Goal: Task Accomplishment & Management: Use online tool/utility

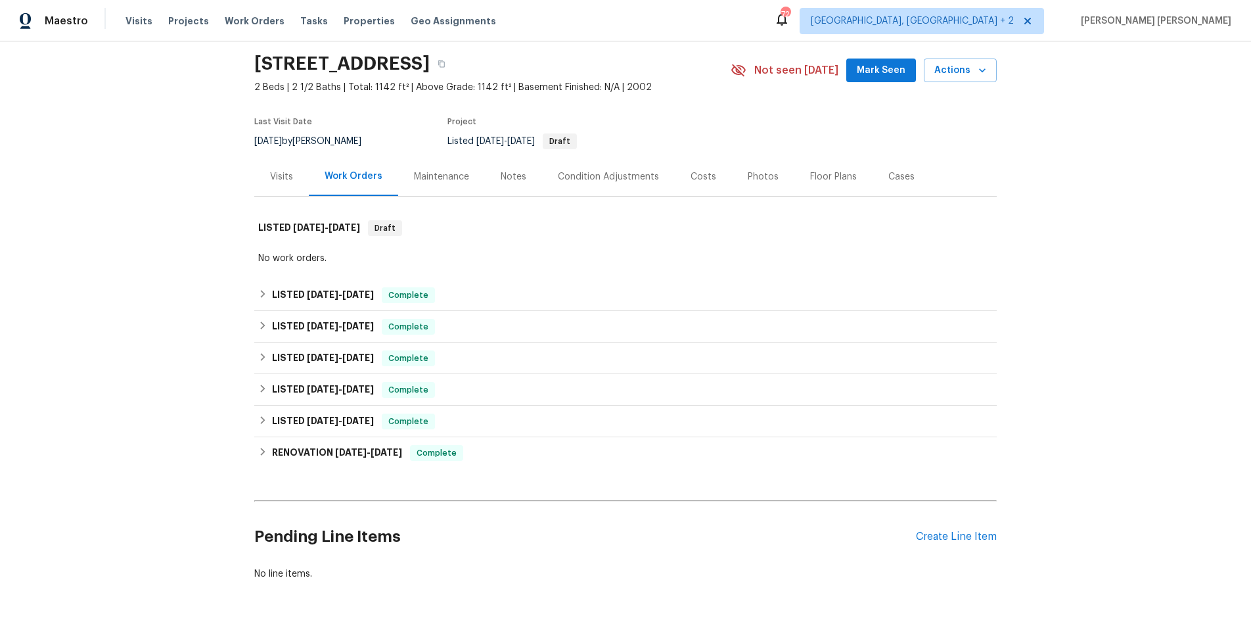
scroll to position [86, 0]
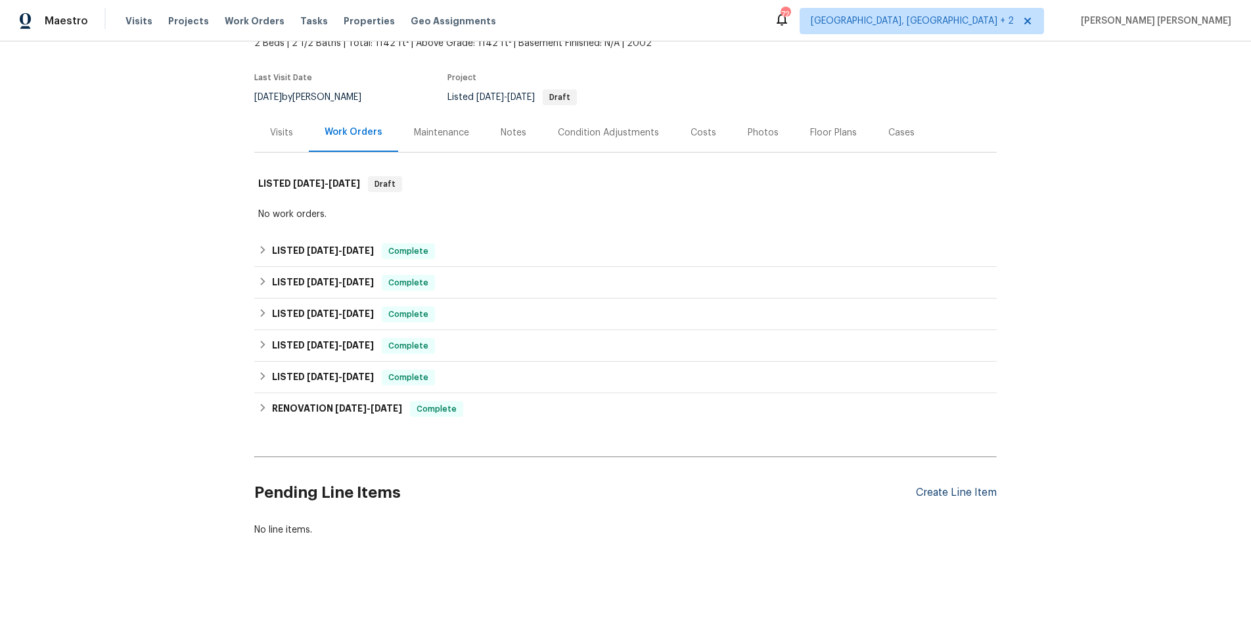
click at [960, 493] on div "Create Line Item" at bounding box center [956, 492] width 81 height 12
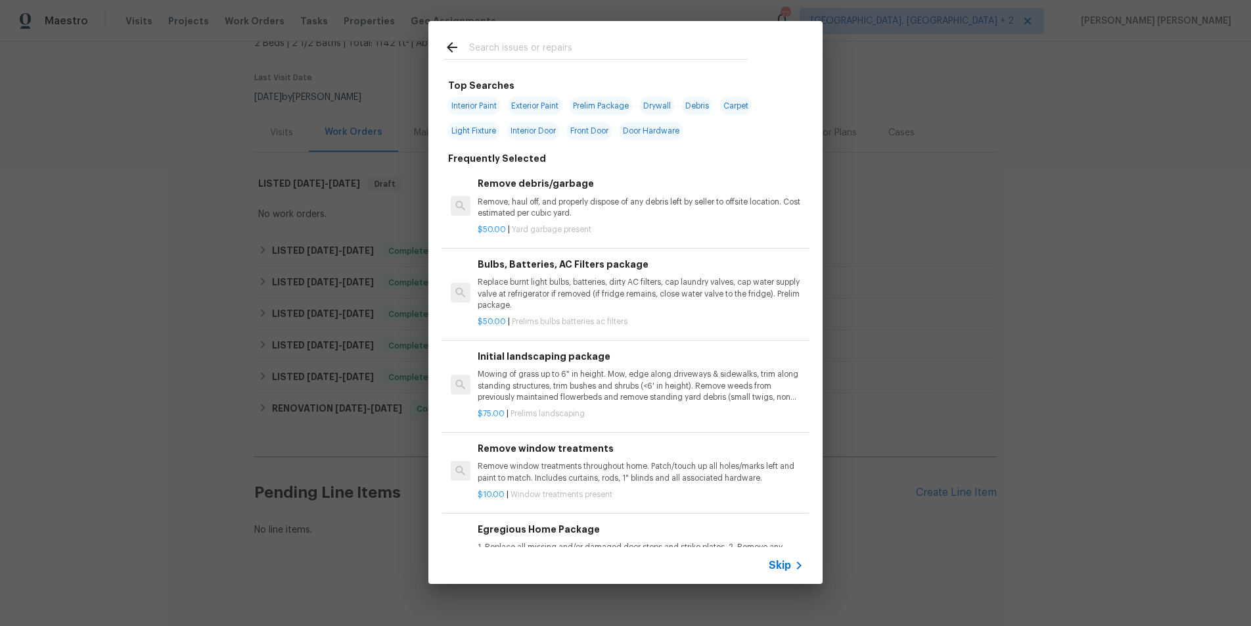
click at [787, 567] on span "Skip" at bounding box center [780, 565] width 22 height 13
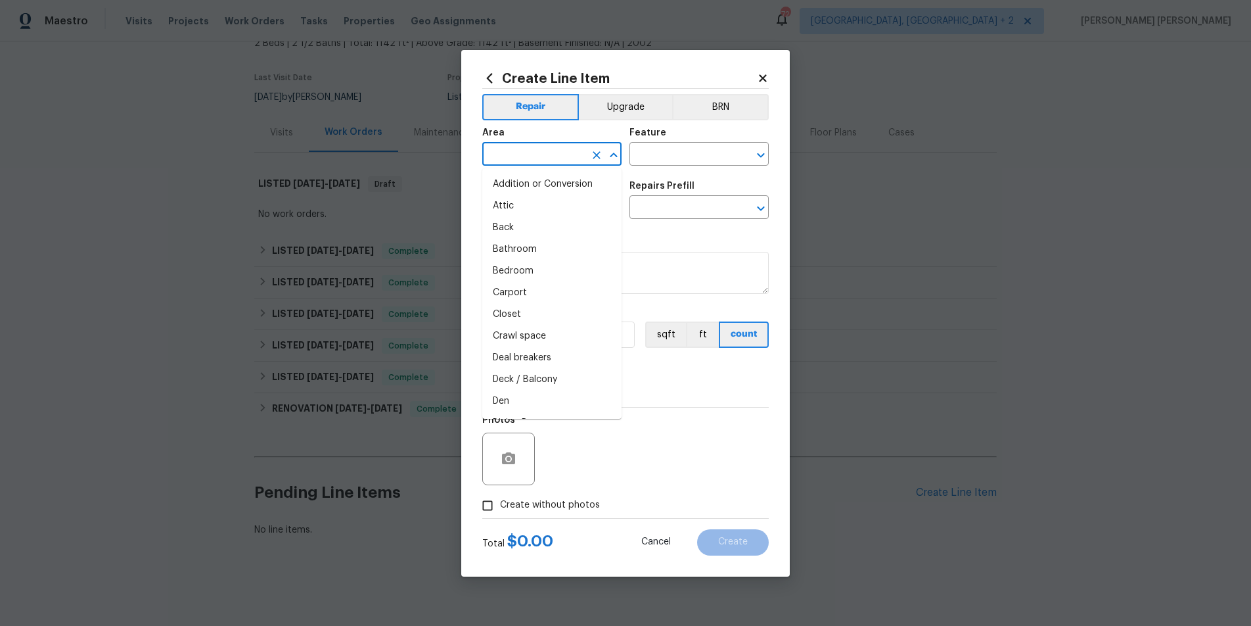
click at [514, 150] on input "text" at bounding box center [533, 155] width 103 height 20
drag, startPoint x: 526, startPoint y: 184, endPoint x: 611, endPoint y: 171, distance: 85.8
click at [532, 183] on li "Bathroom" at bounding box center [551, 185] width 139 height 22
type input "Bathroom"
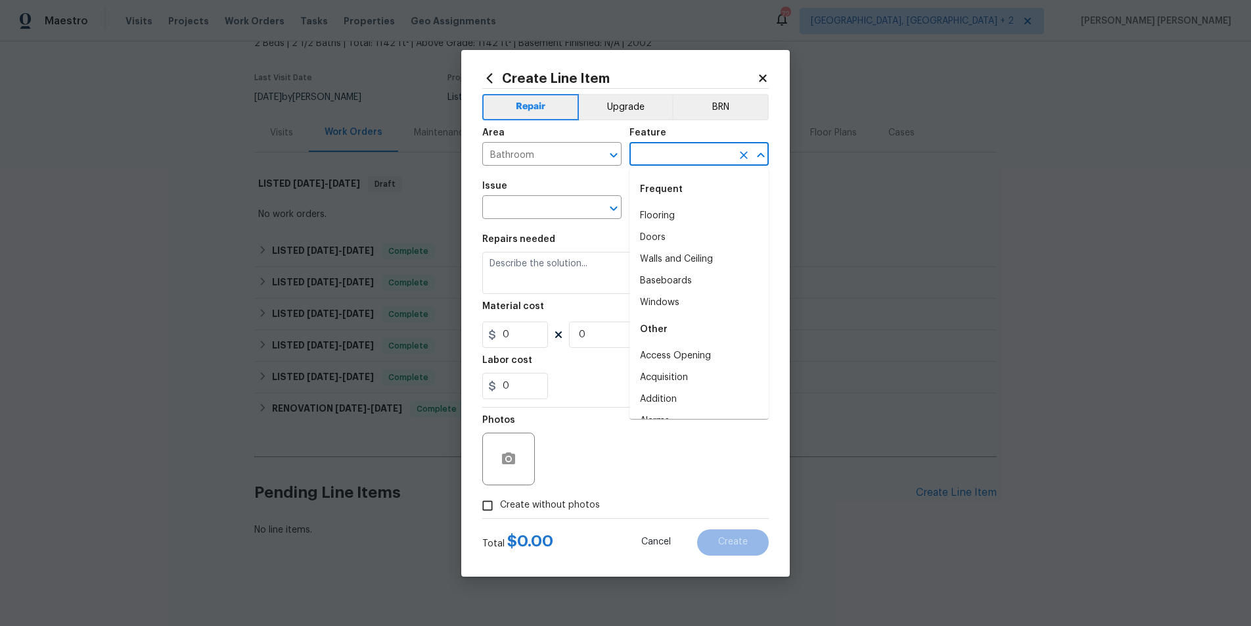
click at [705, 153] on input "text" at bounding box center [681, 155] width 103 height 20
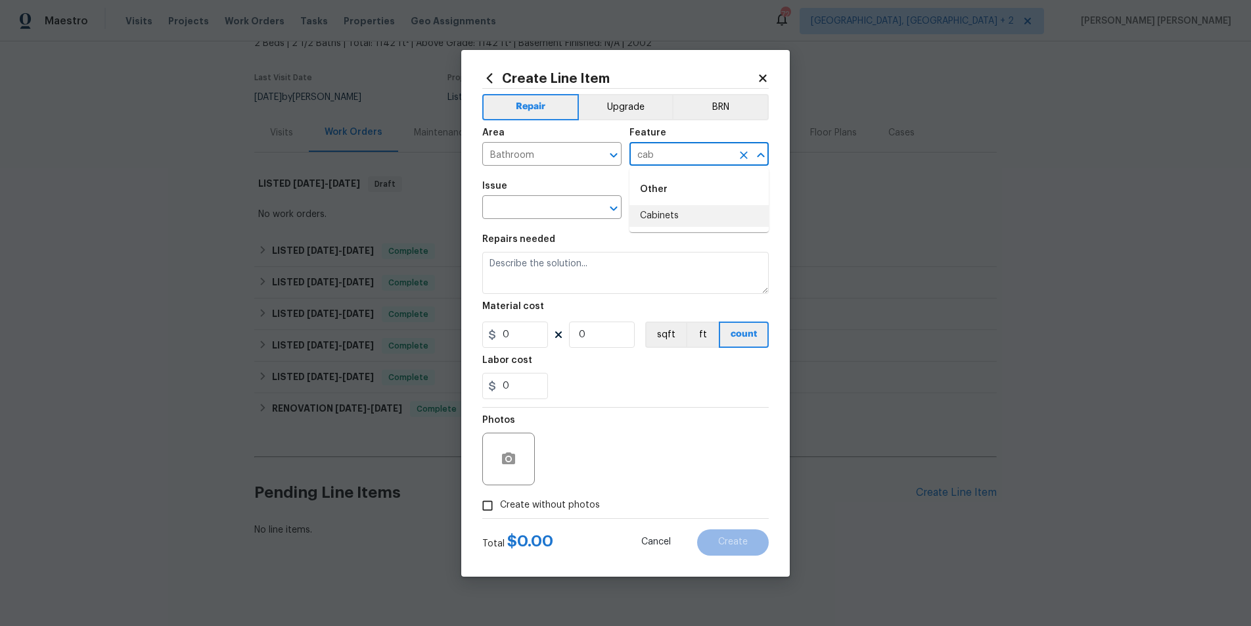
drag, startPoint x: 660, startPoint y: 221, endPoint x: 593, endPoint y: 229, distance: 67.4
click at [659, 222] on li "Cabinets" at bounding box center [699, 216] width 139 height 22
type input "Cabinets"
click at [544, 209] on input "text" at bounding box center [533, 208] width 103 height 20
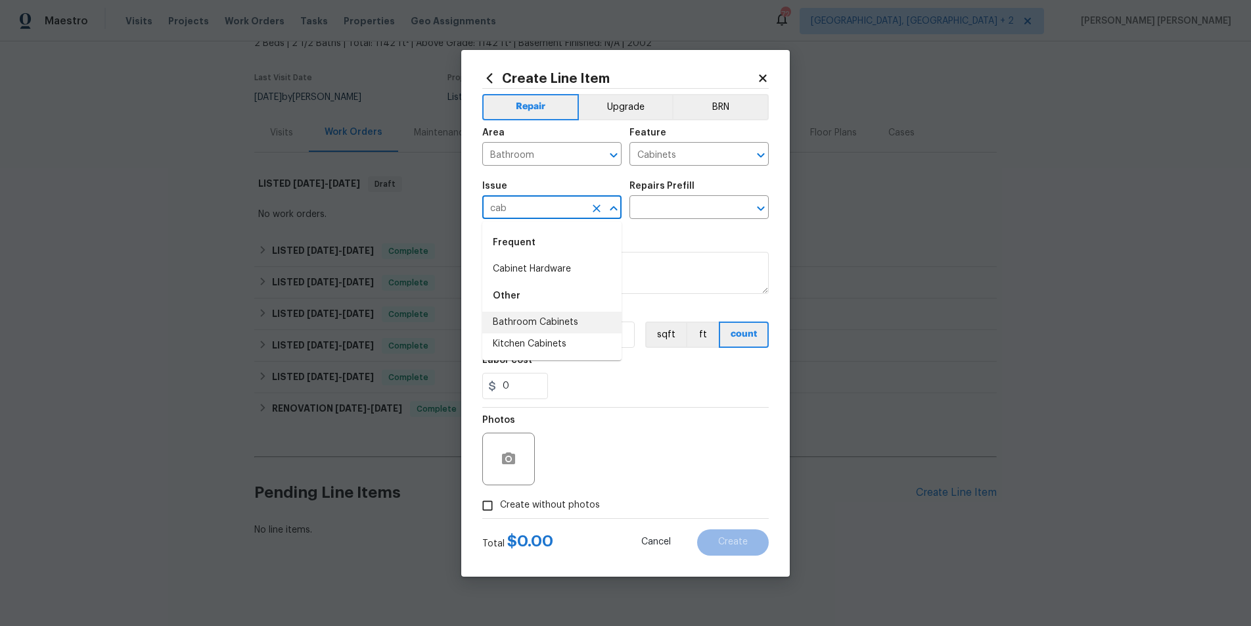
click at [555, 329] on li "Bathroom Cabinets" at bounding box center [551, 323] width 139 height 22
type input "Bathroom Cabinets"
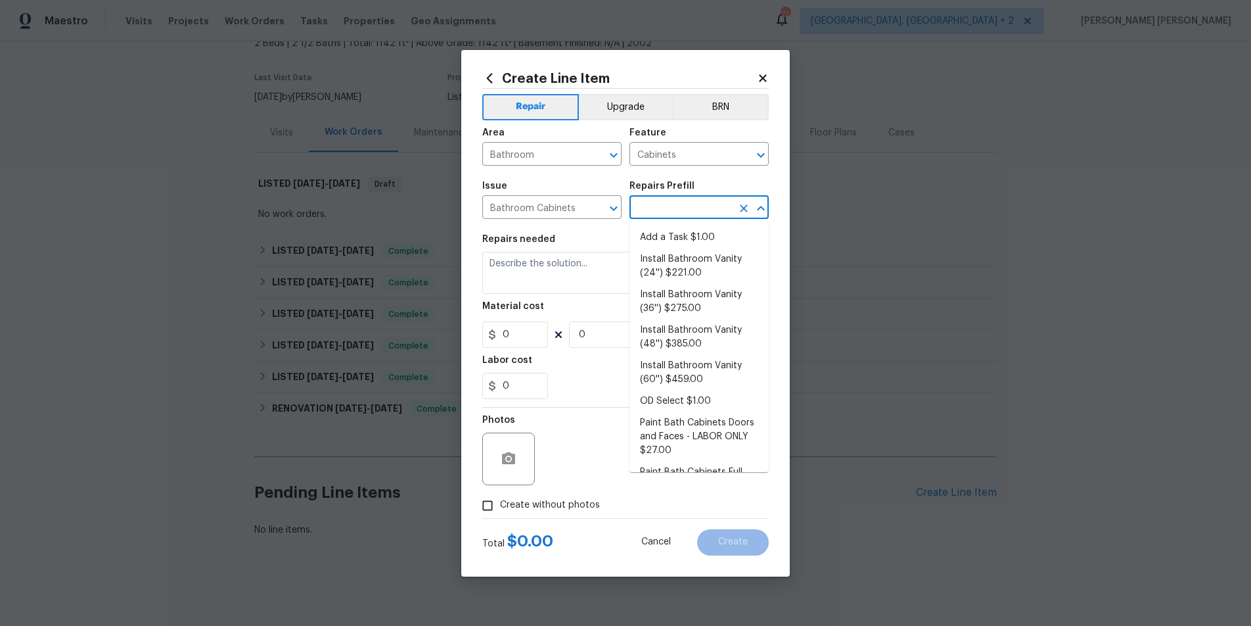
click at [674, 199] on input "text" at bounding box center [681, 208] width 103 height 20
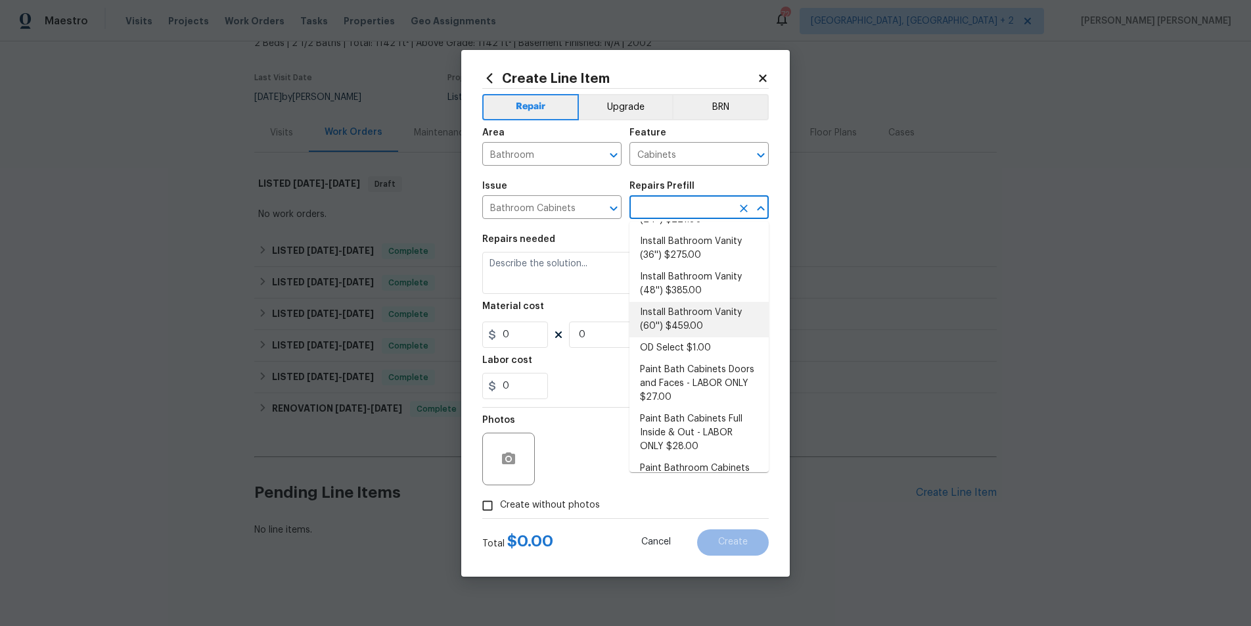
scroll to position [150, 0]
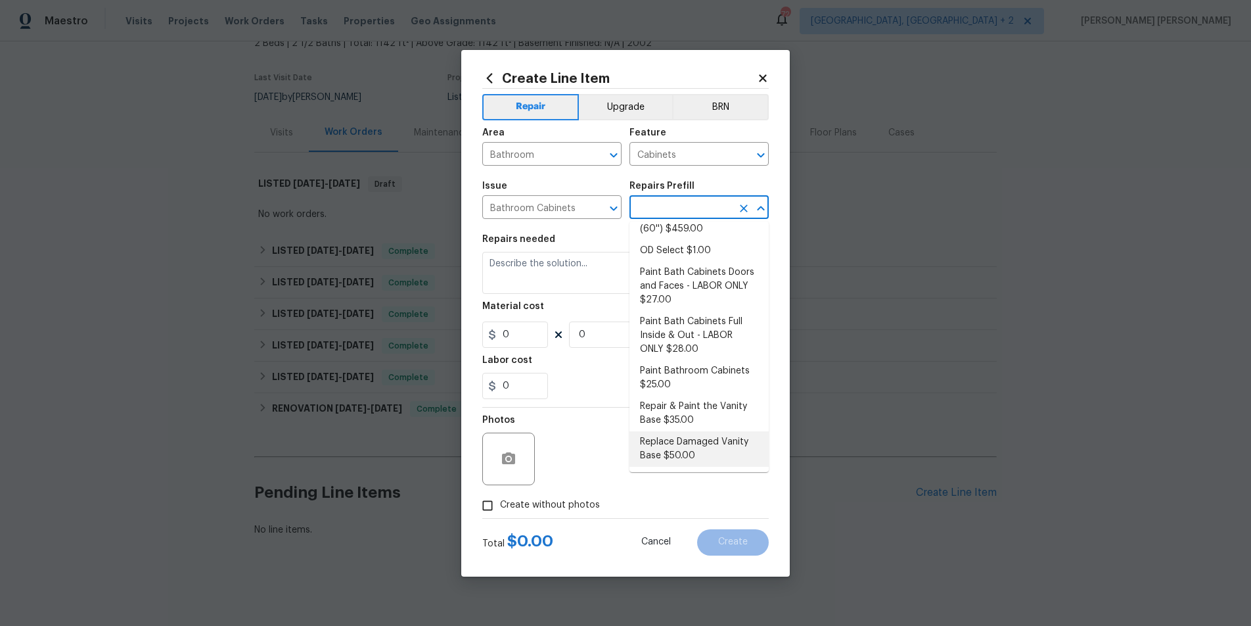
click at [687, 450] on li "Replace Damaged Vanity Base $50.00" at bounding box center [699, 448] width 139 height 35
type input "Replace Damaged Vanity Base $50.00"
type textarea "Remove the existing/damage cabinet base and replace with new. Ensure that the n…"
type input "50"
type input "1"
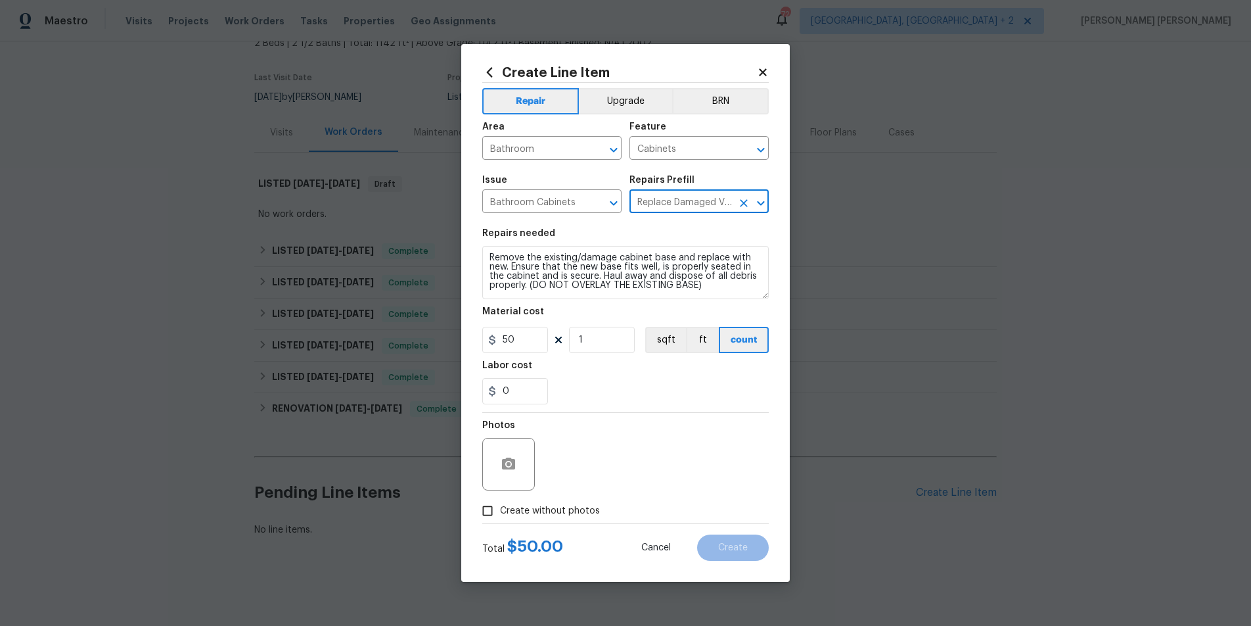
drag, startPoint x: 765, startPoint y: 288, endPoint x: 765, endPoint y: 302, distance: 13.8
click at [767, 300] on section "Repairs needed Remove the existing/damage cabinet base and replace with new. En…" at bounding box center [625, 316] width 287 height 191
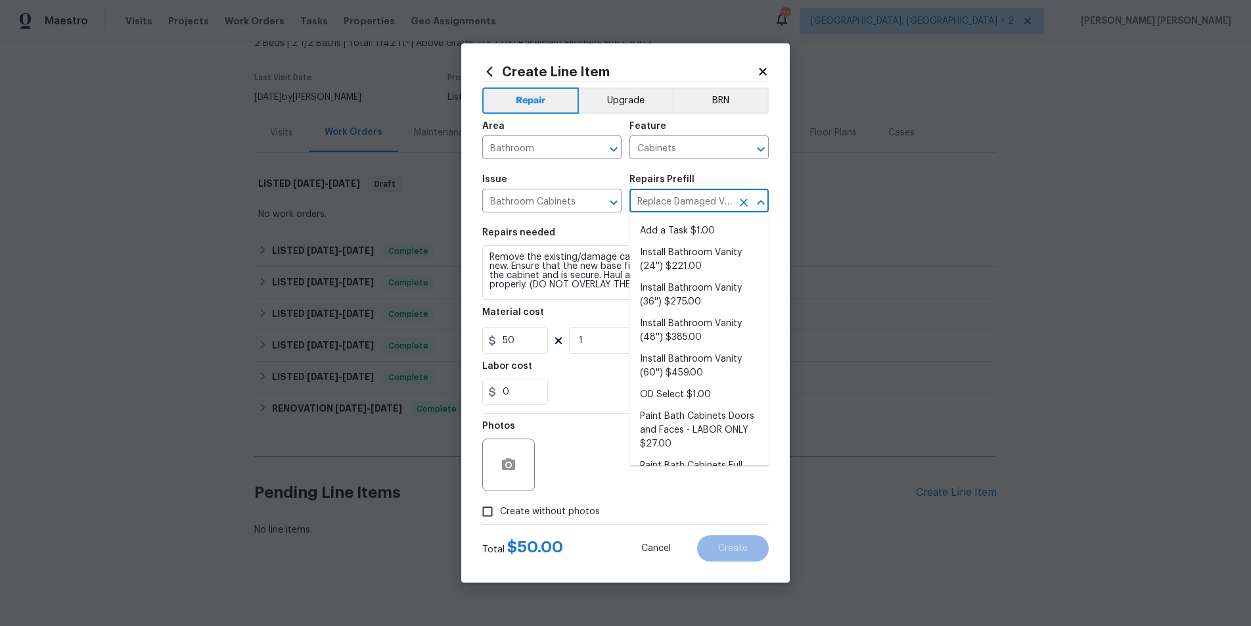
scroll to position [145, 0]
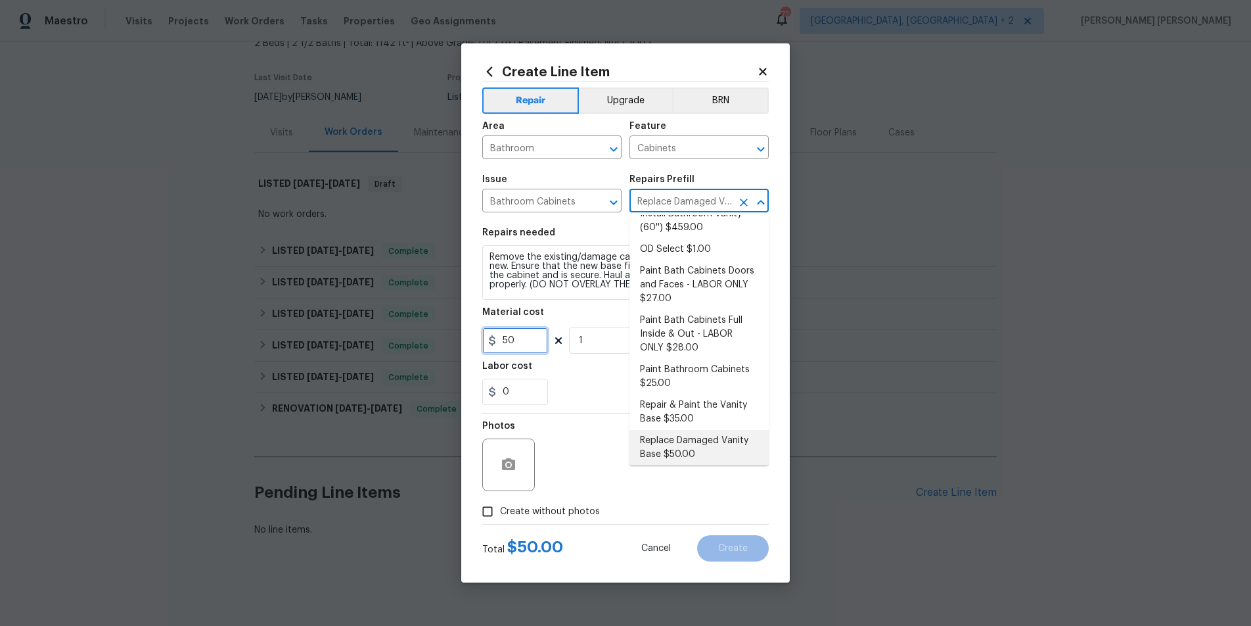
click at [526, 338] on input "50" at bounding box center [515, 340] width 66 height 26
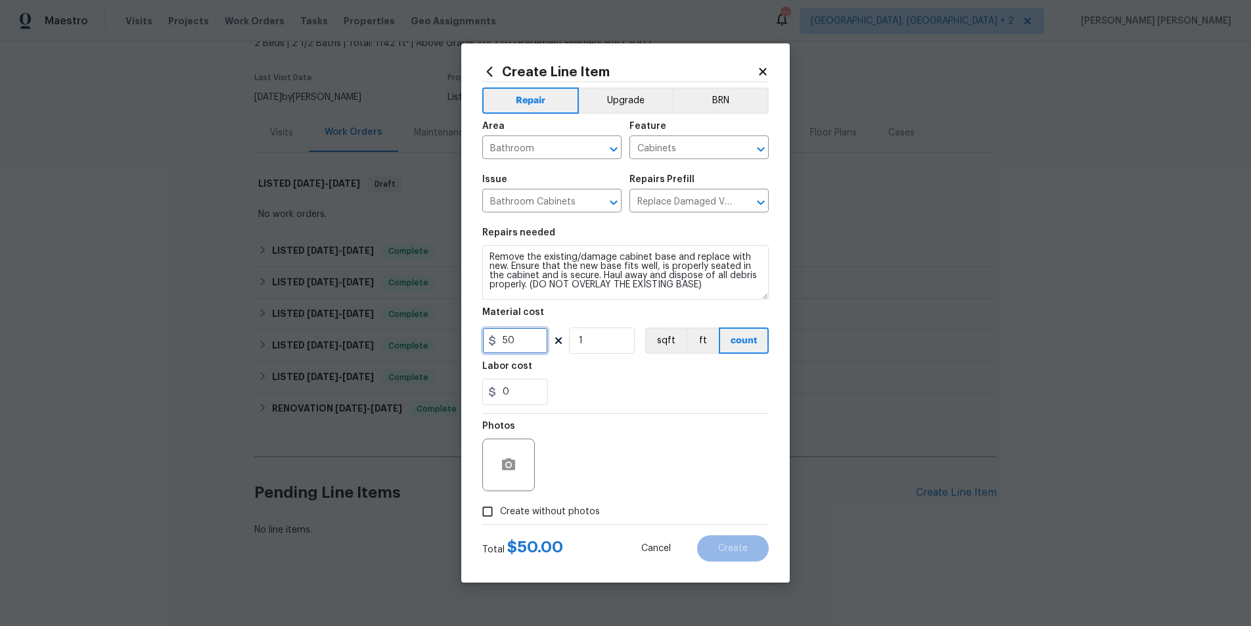
drag, startPoint x: 526, startPoint y: 339, endPoint x: 485, endPoint y: 336, distance: 40.8
click at [485, 336] on input "50" at bounding box center [515, 340] width 66 height 26
type input "175"
click at [665, 385] on div "0" at bounding box center [625, 392] width 287 height 26
drag, startPoint x: 649, startPoint y: 444, endPoint x: 641, endPoint y: 451, distance: 10.7
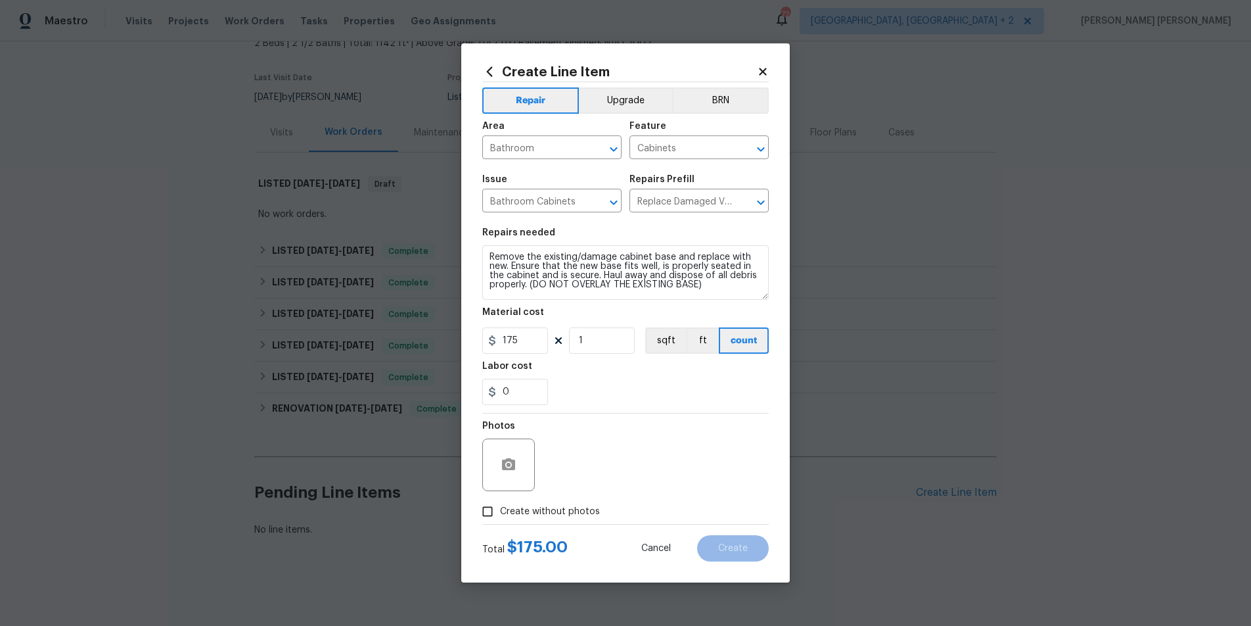
click at [644, 446] on div "Photos" at bounding box center [625, 455] width 287 height 85
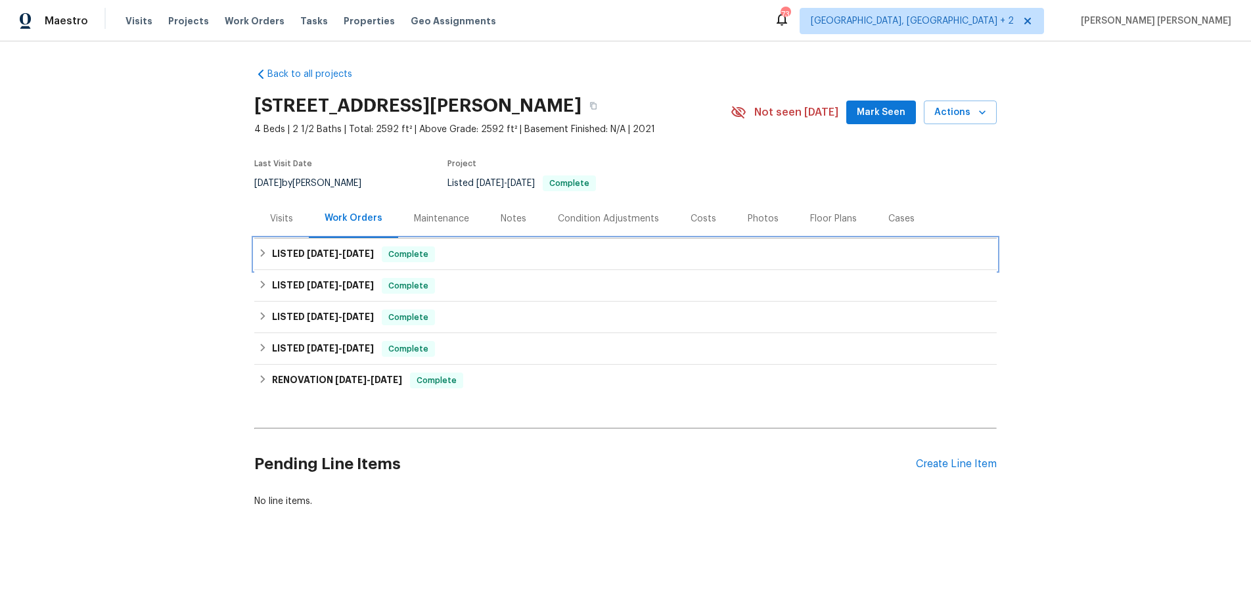
click at [318, 252] on span "[DATE]" at bounding box center [323, 253] width 32 height 9
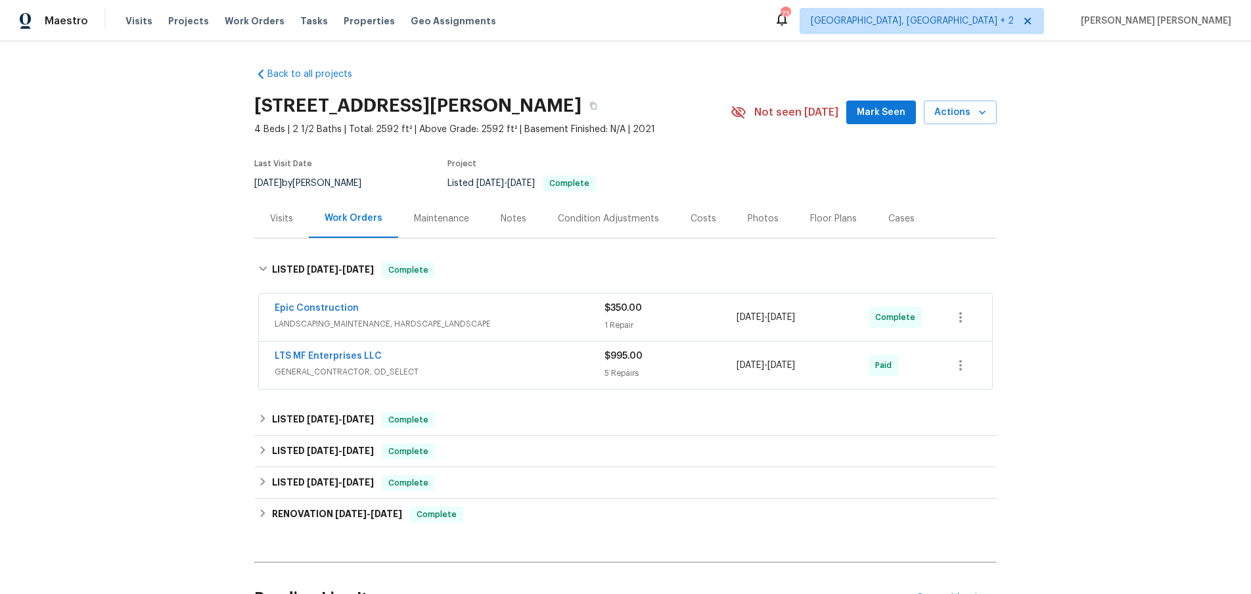
click at [448, 358] on div "LTS MF Enterprises LLC" at bounding box center [440, 358] width 330 height 16
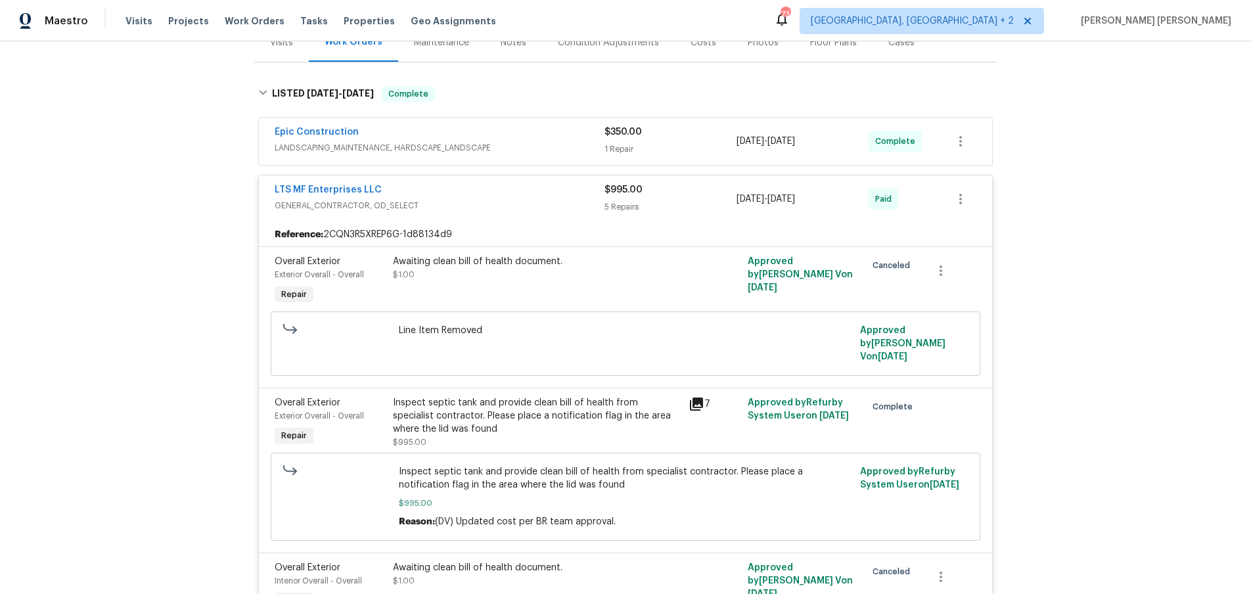
scroll to position [208, 0]
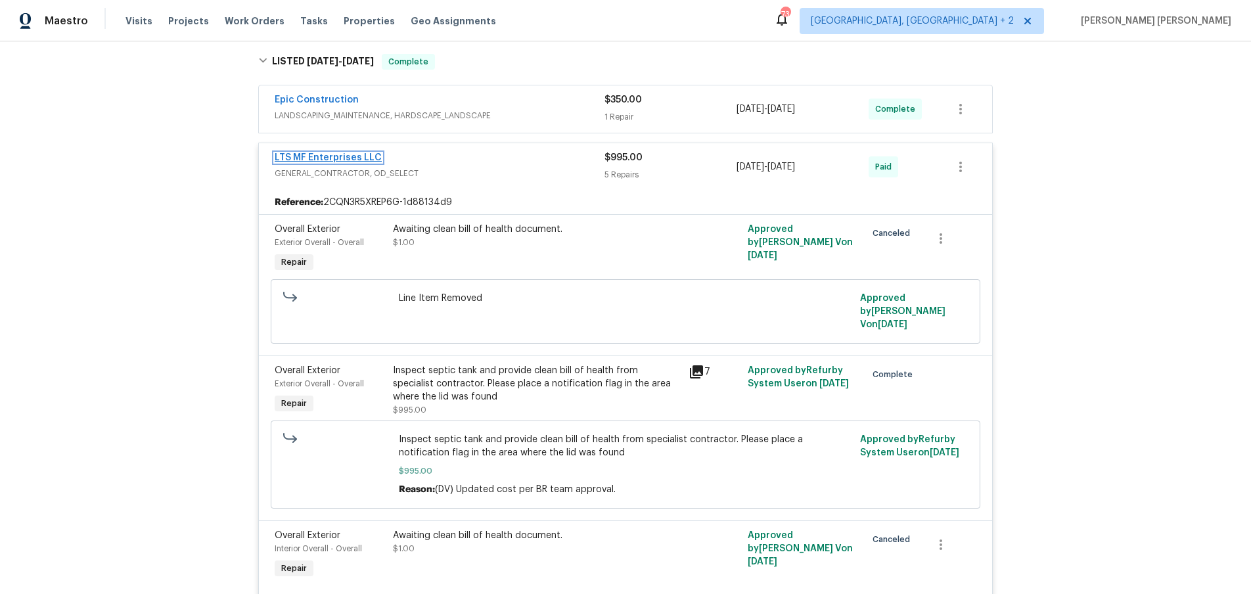
click at [329, 156] on link "LTS MF Enterprises LLC" at bounding box center [328, 157] width 107 height 9
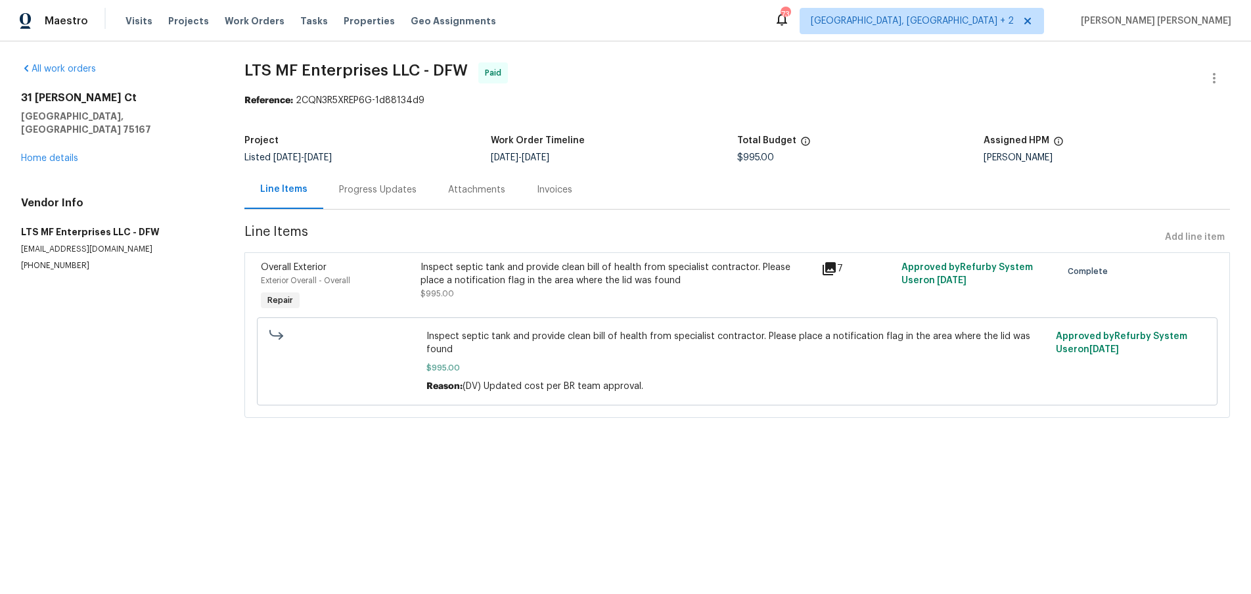
click at [361, 189] on div "Progress Updates" at bounding box center [378, 189] width 78 height 13
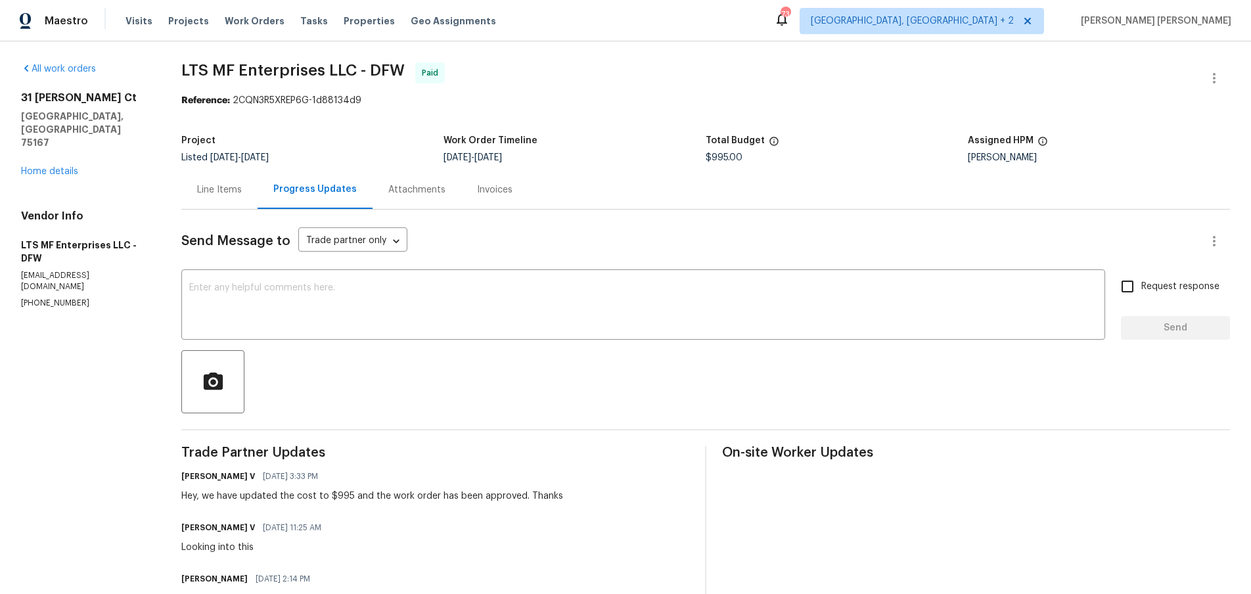
click at [242, 193] on div "Line Items" at bounding box center [219, 189] width 45 height 13
